Goal: Check status: Check status

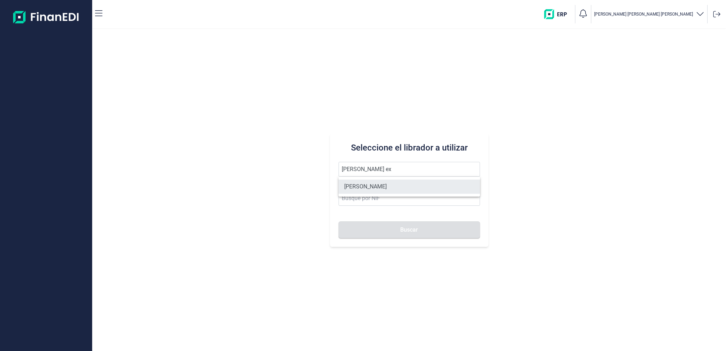
click at [392, 184] on li "[PERSON_NAME]" at bounding box center [409, 187] width 141 height 14
type input "[PERSON_NAME]"
type input "60520338R"
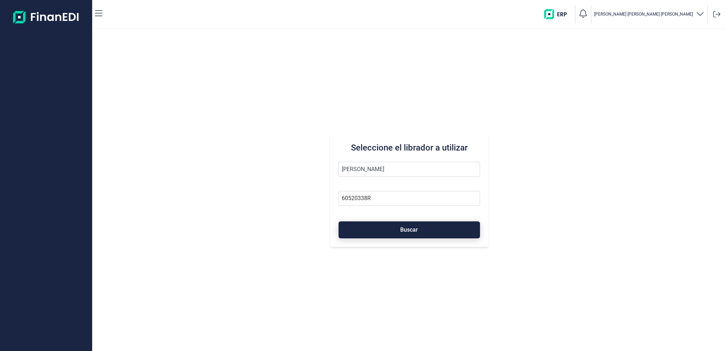
click at [382, 228] on button "Buscar" at bounding box center [409, 230] width 141 height 17
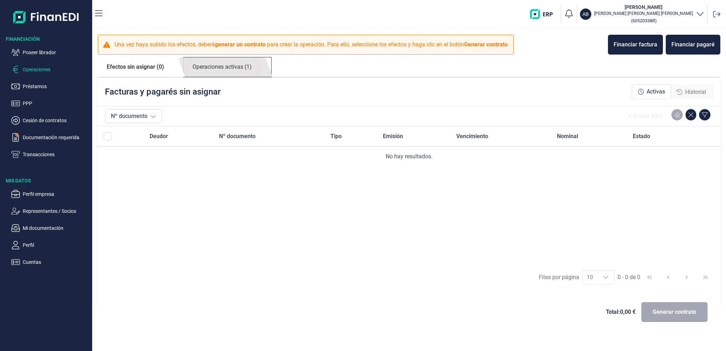
click at [241, 71] on link "Operaciones activas (1)" at bounding box center [222, 67] width 77 height 20
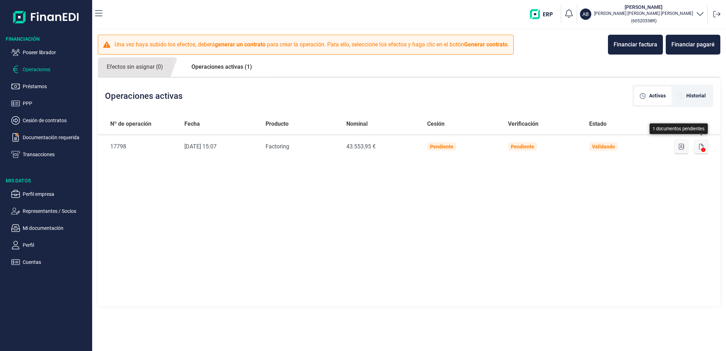
click at [702, 147] on icon "button" at bounding box center [701, 147] width 4 height 6
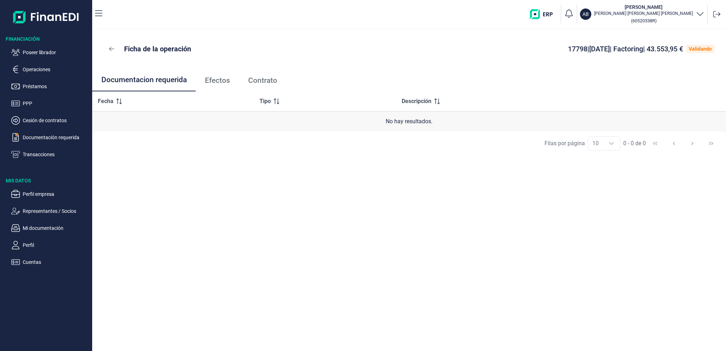
click at [213, 78] on span "Efectos" at bounding box center [217, 80] width 25 height 7
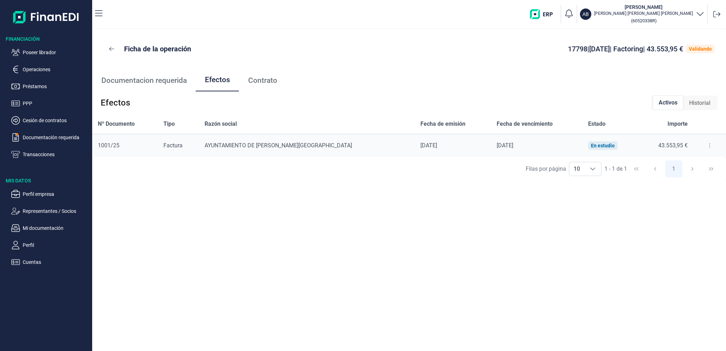
click at [709, 146] on button at bounding box center [710, 145] width 13 height 11
click at [683, 162] on span "Detalles efecto" at bounding box center [684, 163] width 32 height 7
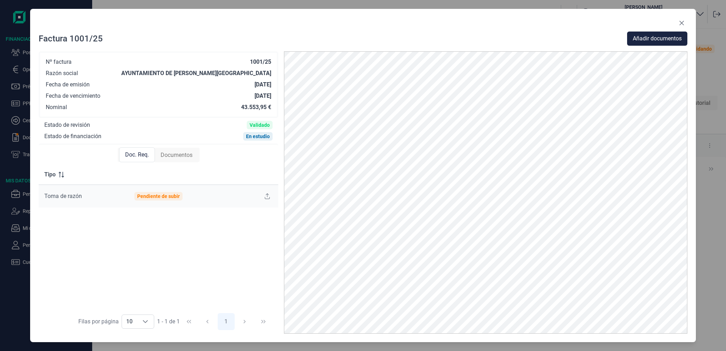
click at [168, 196] on div "Pendiente de subir" at bounding box center [158, 197] width 43 height 6
click at [166, 155] on span "Documentos" at bounding box center [177, 155] width 32 height 9
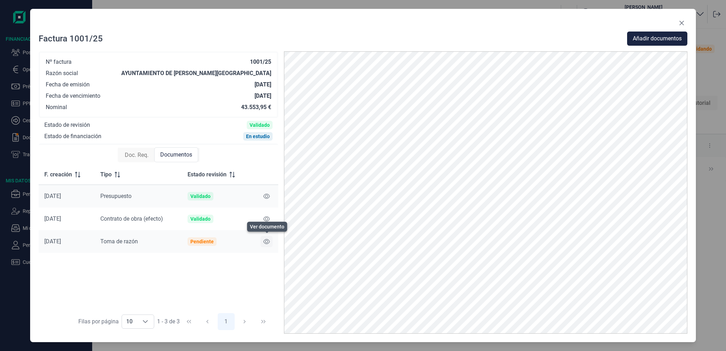
click at [265, 242] on icon at bounding box center [266, 242] width 6 height 6
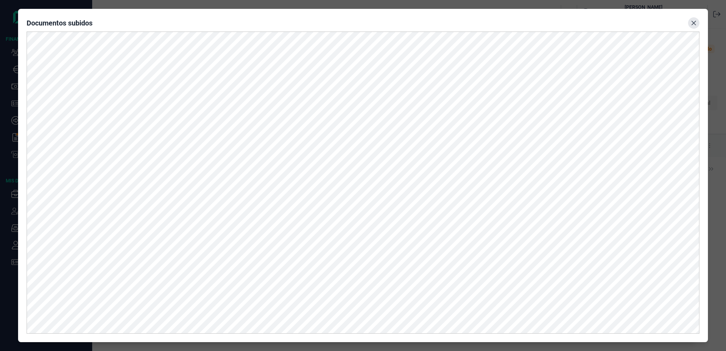
click at [692, 24] on icon "Close" at bounding box center [694, 23] width 6 height 6
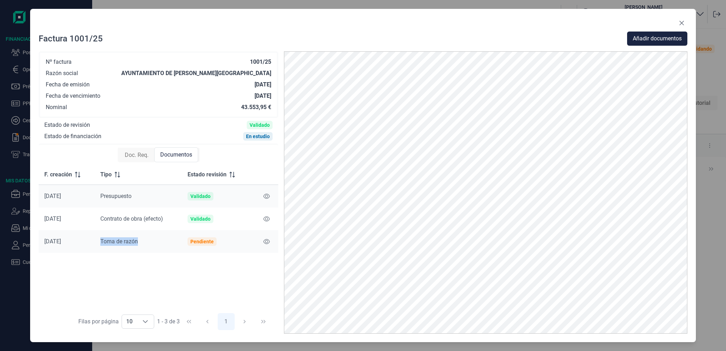
drag, startPoint x: 100, startPoint y: 241, endPoint x: 137, endPoint y: 241, distance: 36.5
click at [137, 241] on span "Toma de razón" at bounding box center [119, 241] width 38 height 7
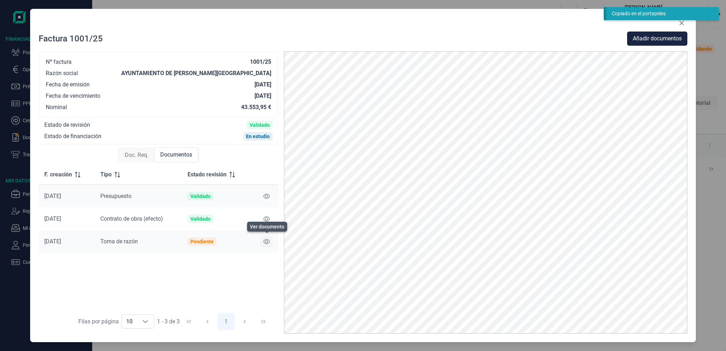
click at [267, 242] on icon at bounding box center [266, 242] width 6 height 6
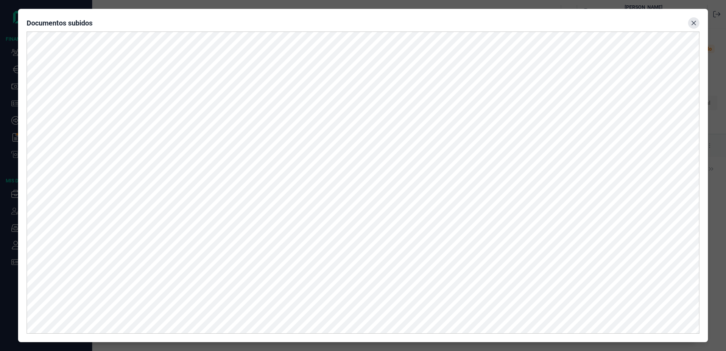
click at [691, 22] on icon "Close" at bounding box center [694, 23] width 6 height 6
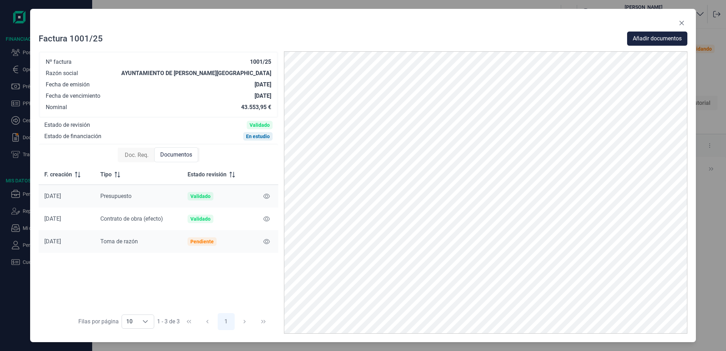
click at [140, 152] on span "Doc. Req." at bounding box center [137, 155] width 24 height 9
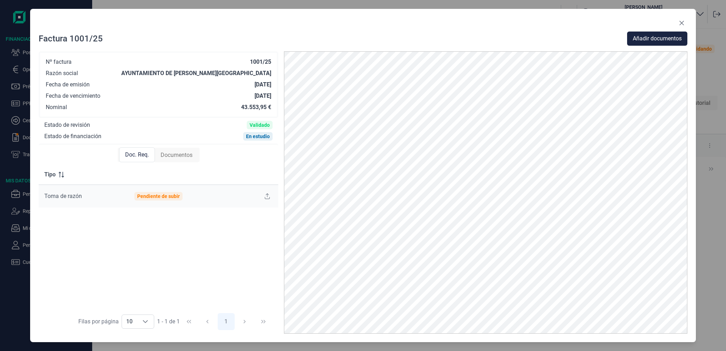
click at [168, 157] on span "Documentos" at bounding box center [177, 155] width 32 height 9
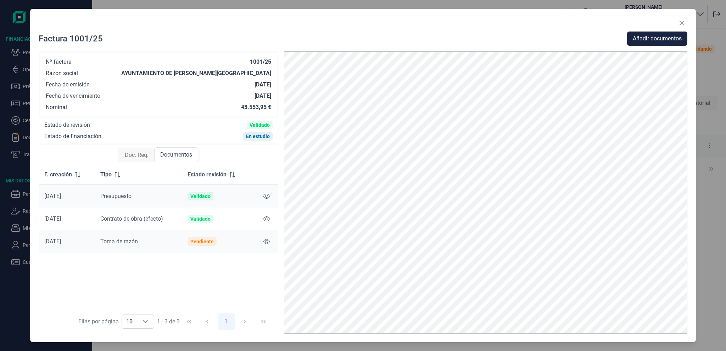
click at [143, 155] on span "Doc. Req." at bounding box center [137, 155] width 24 height 9
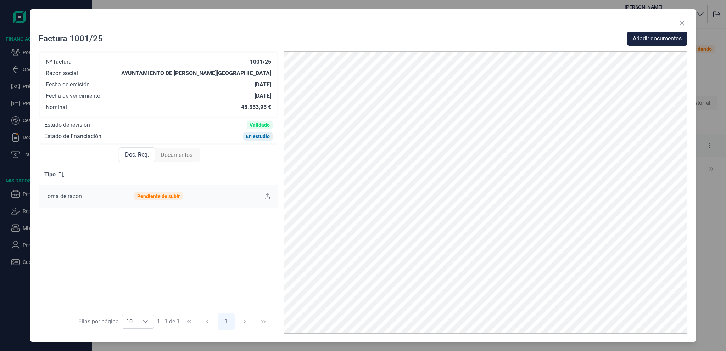
click at [183, 155] on span "Documentos" at bounding box center [177, 155] width 32 height 9
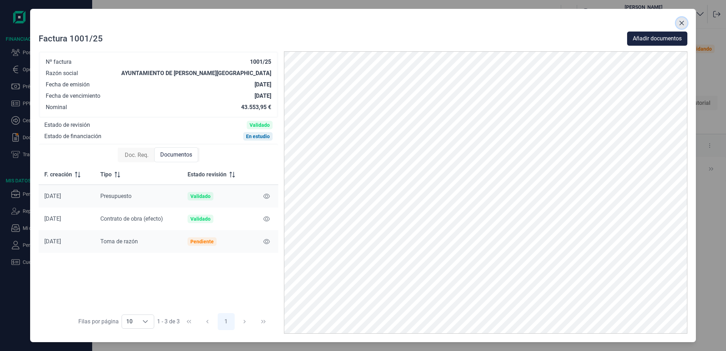
click at [680, 24] on icon "Close" at bounding box center [681, 23] width 5 height 5
